Goal: Check status

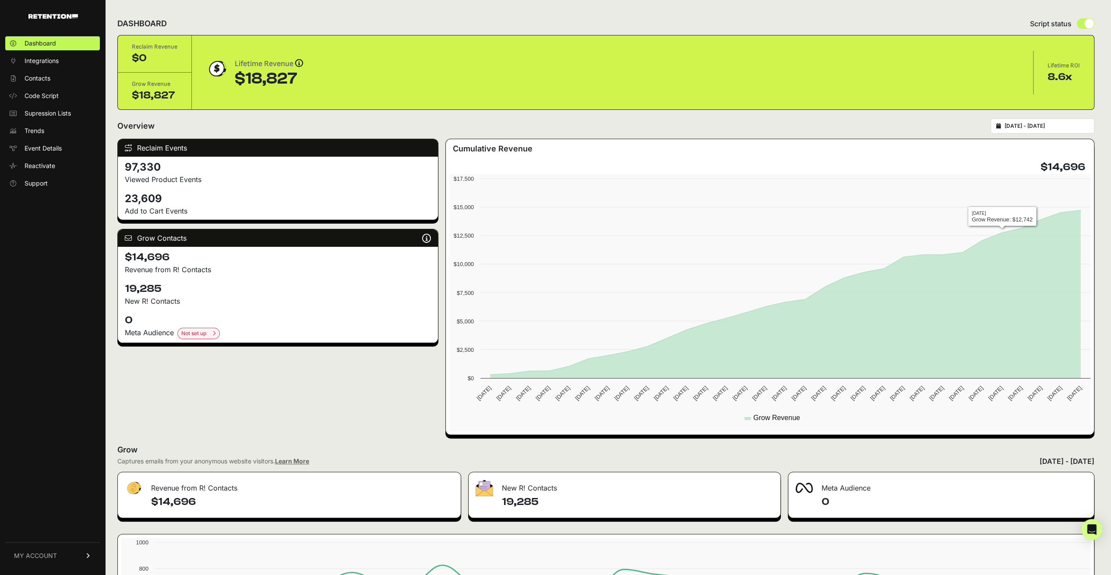
click at [1042, 125] on input "2025-09-07 - 2025-10-07" at bounding box center [1047, 126] width 84 height 7
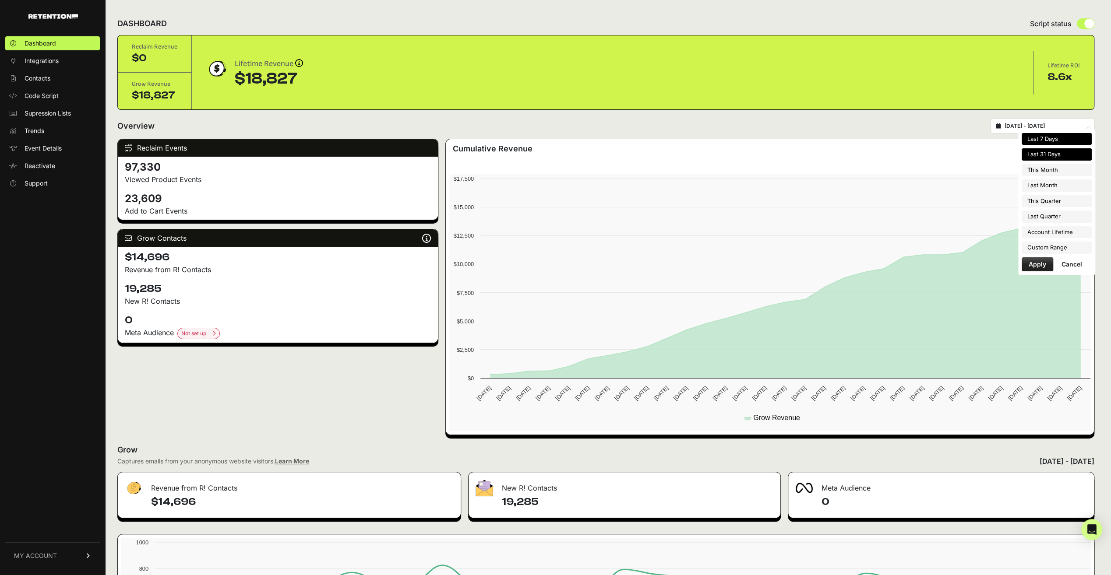
click at [1047, 138] on li "Last 7 Days" at bounding box center [1057, 139] width 70 height 12
type input "2025-10-01 - 2025-10-07"
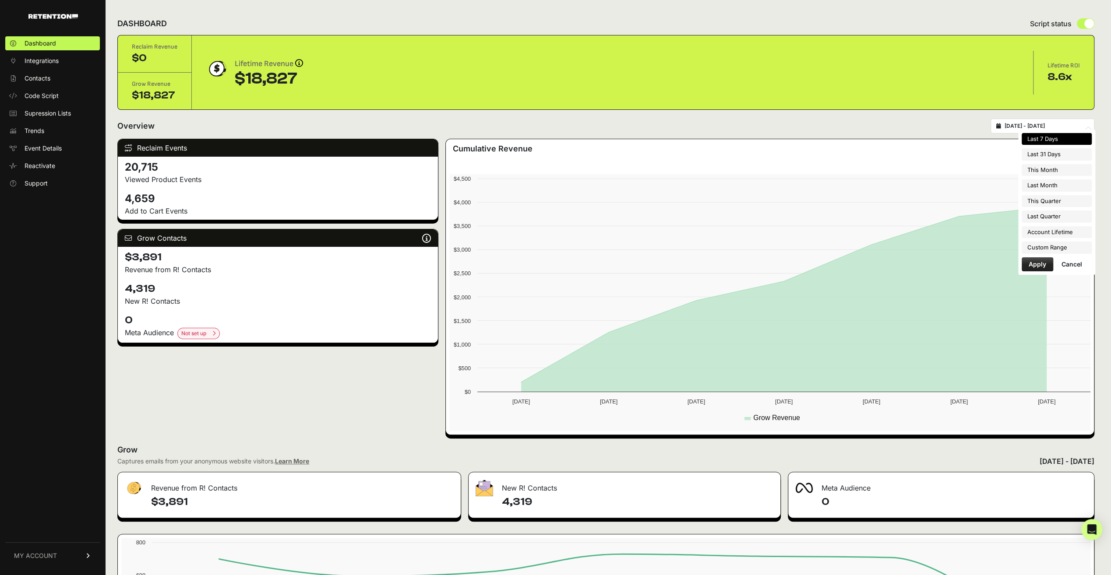
click at [1056, 127] on input "[DATE] - [DATE]" at bounding box center [1047, 126] width 84 height 7
click at [1066, 236] on li "Account Lifetime" at bounding box center [1057, 232] width 70 height 12
type input "[DATE] - [DATE]"
